Goal: Information Seeking & Learning: Check status

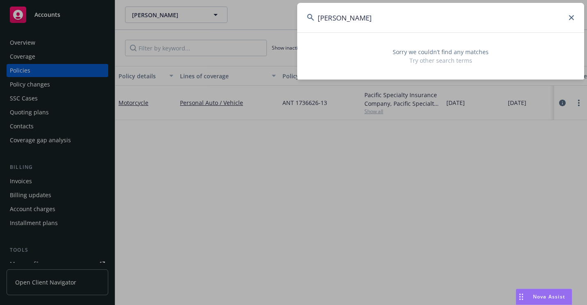
click at [574, 18] on input "[PERSON_NAME]" at bounding box center [440, 18] width 287 height 30
click at [572, 18] on icon at bounding box center [571, 17] width 5 height 5
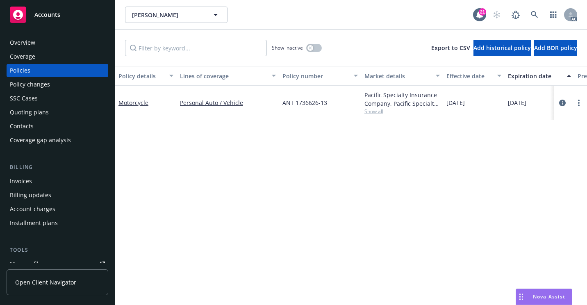
drag, startPoint x: 368, startPoint y: 86, endPoint x: 368, endPoint y: 80, distance: 6.2
click at [376, 110] on span "Show all" at bounding box center [401, 111] width 75 height 7
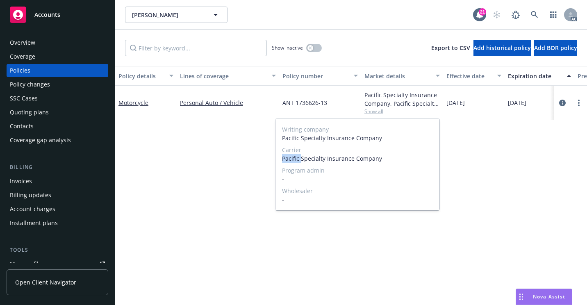
click at [301, 157] on div "Carrier Pacific Specialty Insurance Company" at bounding box center [357, 154] width 151 height 17
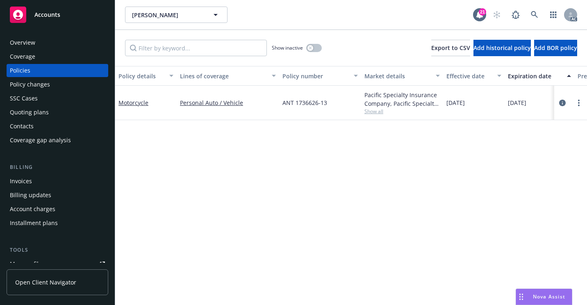
drag, startPoint x: 301, startPoint y: 157, endPoint x: 248, endPoint y: 155, distance: 53.3
click at [248, 156] on div "Policy details Lines of coverage Policy number Market details Effective date Ex…" at bounding box center [351, 185] width 472 height 239
click at [35, 84] on div "Policy changes" at bounding box center [30, 84] width 40 height 13
click at [29, 85] on div "Policy changes" at bounding box center [30, 84] width 40 height 13
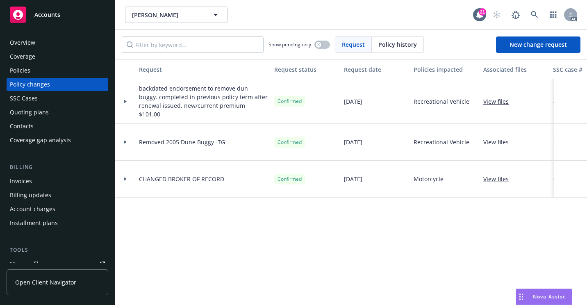
click at [58, 69] on div "Policies" at bounding box center [57, 70] width 95 height 13
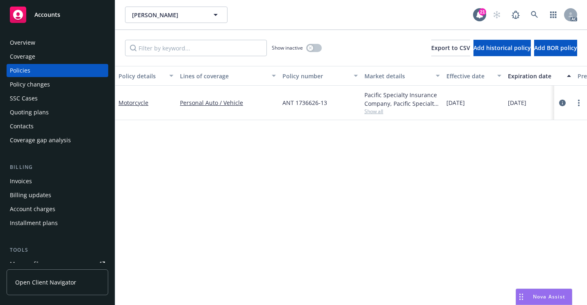
click at [572, 105] on div at bounding box center [571, 103] width 26 height 10
click at [578, 106] on icon "more" at bounding box center [579, 103] width 2 height 7
click at [563, 104] on icon "circleInformation" at bounding box center [562, 103] width 7 height 7
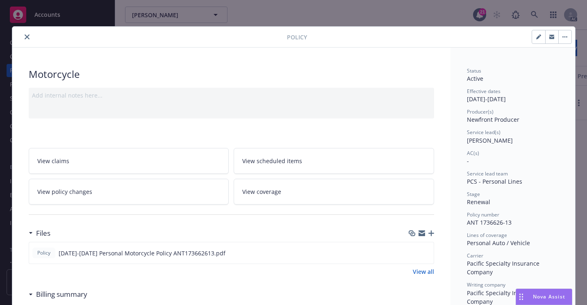
click at [25, 37] on icon "close" at bounding box center [27, 36] width 5 height 5
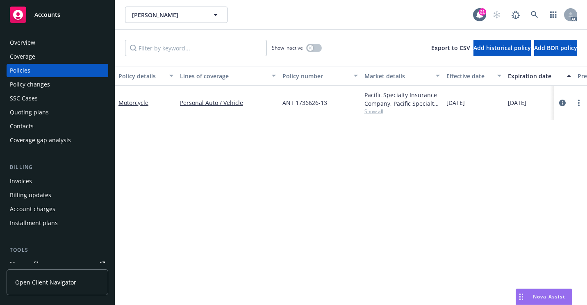
click at [46, 99] on div "SSC Cases" at bounding box center [57, 98] width 95 height 13
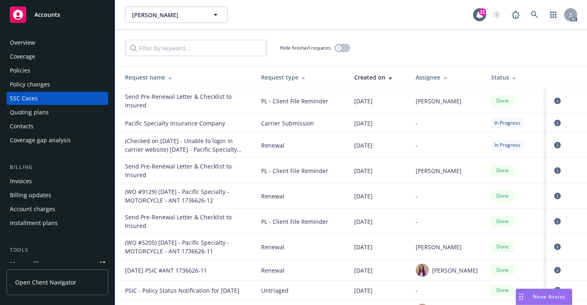
click at [264, 125] on span "Carrier Submission" at bounding box center [301, 123] width 80 height 9
click at [272, 123] on span "Carrier Submission" at bounding box center [301, 123] width 80 height 9
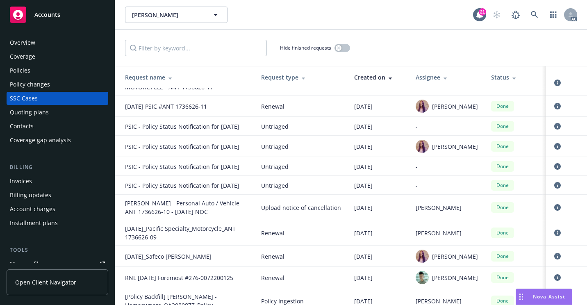
scroll to position [205, 0]
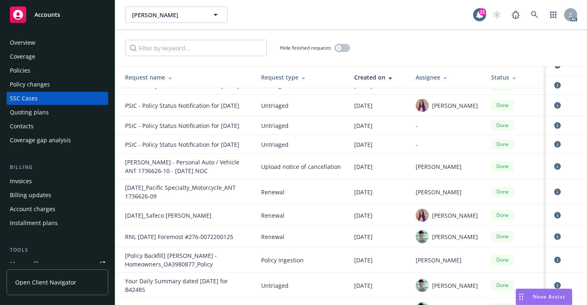
click at [194, 110] on div "PSIC - Policy Status Notification for [DATE]" at bounding box center [186, 105] width 123 height 9
click at [554, 109] on icon "circleInformation" at bounding box center [557, 105] width 7 height 7
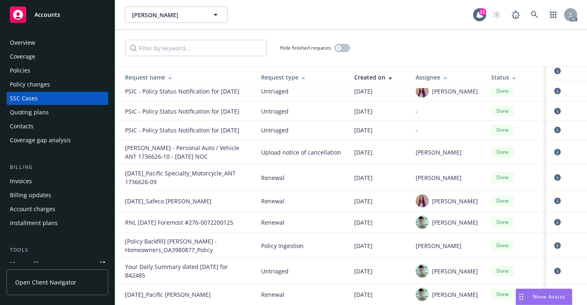
click at [199, 252] on div "[Policy Backfill] [PERSON_NAME] - Homeowners_OA3980877_Policy" at bounding box center [186, 245] width 123 height 17
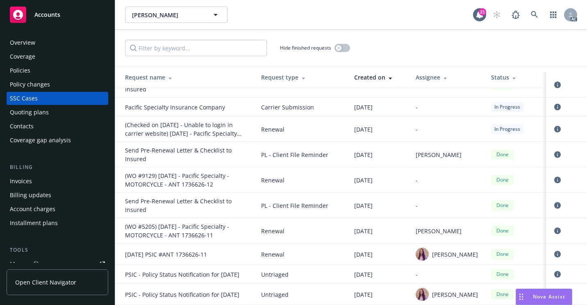
scroll to position [0, 0]
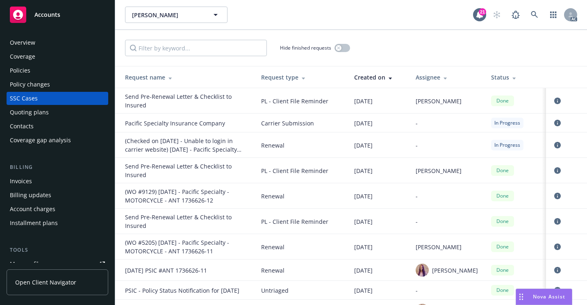
click at [40, 112] on div "Quoting plans" at bounding box center [29, 112] width 39 height 13
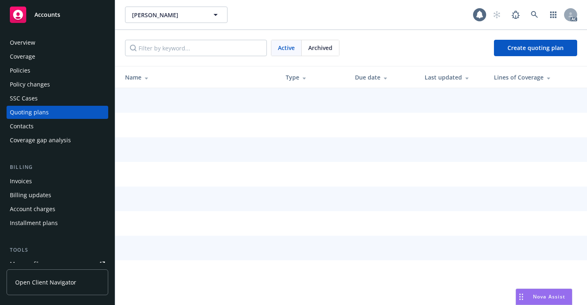
click at [38, 45] on div "Overview" at bounding box center [57, 42] width 95 height 13
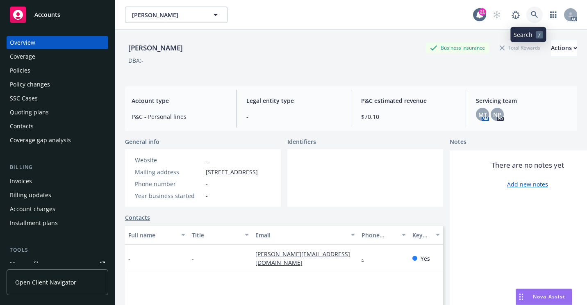
click at [532, 15] on icon at bounding box center [534, 14] width 7 height 7
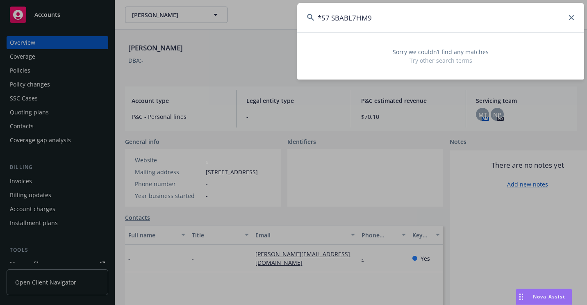
click at [323, 21] on input "*57 SBABL7HM9" at bounding box center [440, 18] width 287 height 30
click at [329, 20] on input "57 SBABL7HM9" at bounding box center [440, 18] width 287 height 30
type input "SBABL7HM9"
